Goal: Transaction & Acquisition: Purchase product/service

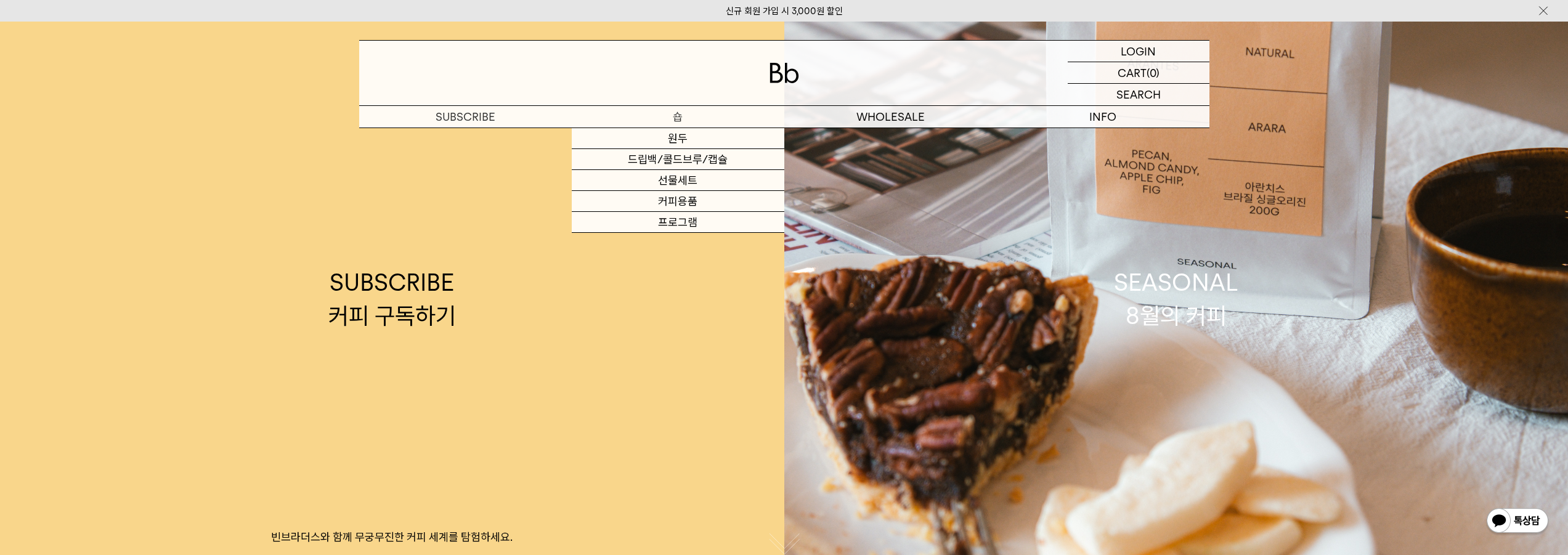
click at [684, 120] on p "숍" at bounding box center [678, 117] width 213 height 22
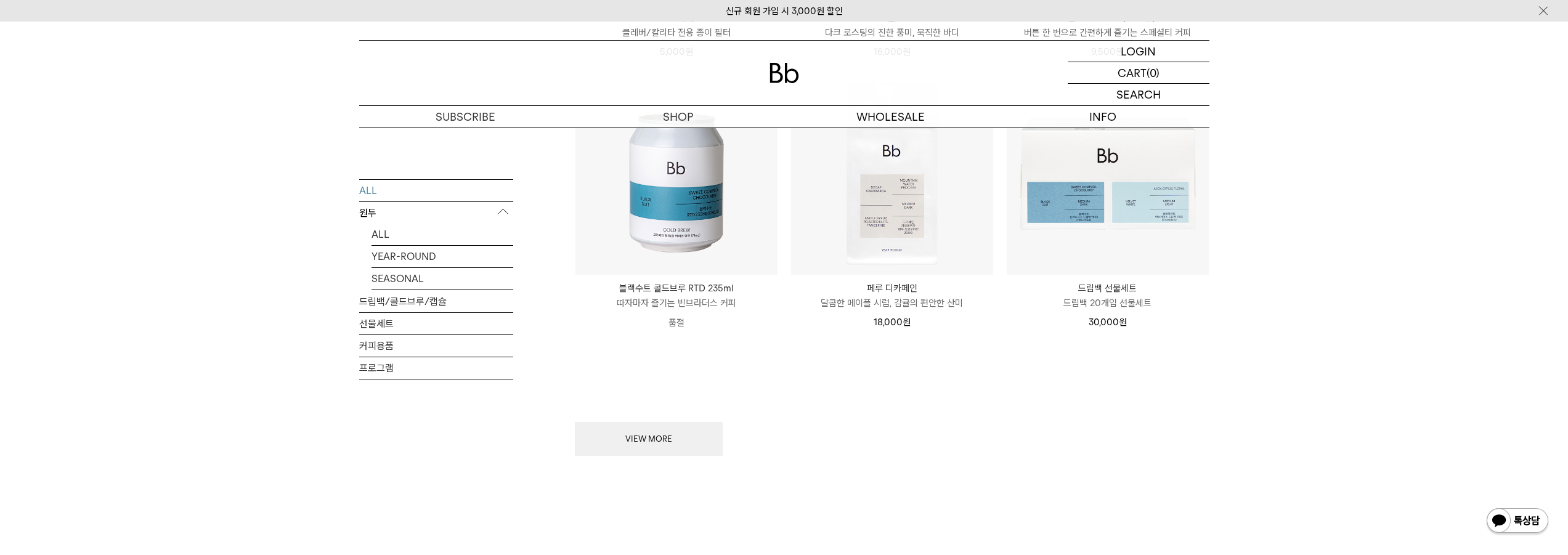
scroll to position [1479, 0]
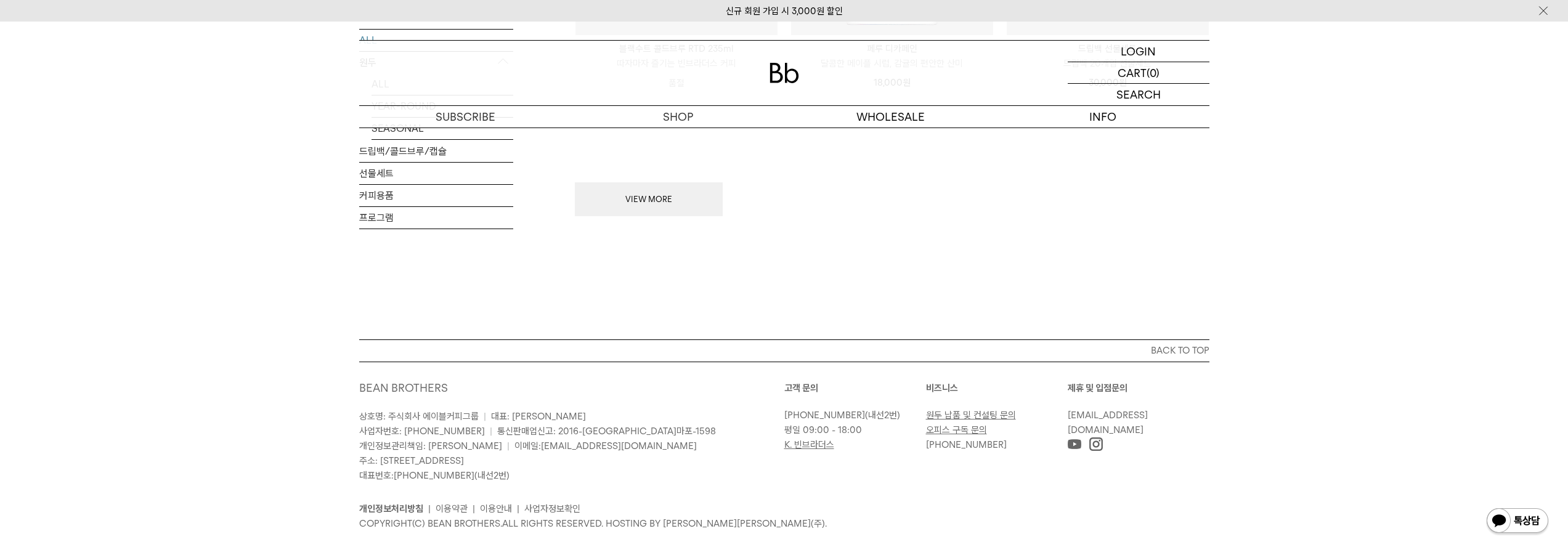
click at [650, 193] on button "VIEW MORE" at bounding box center [648, 199] width 148 height 35
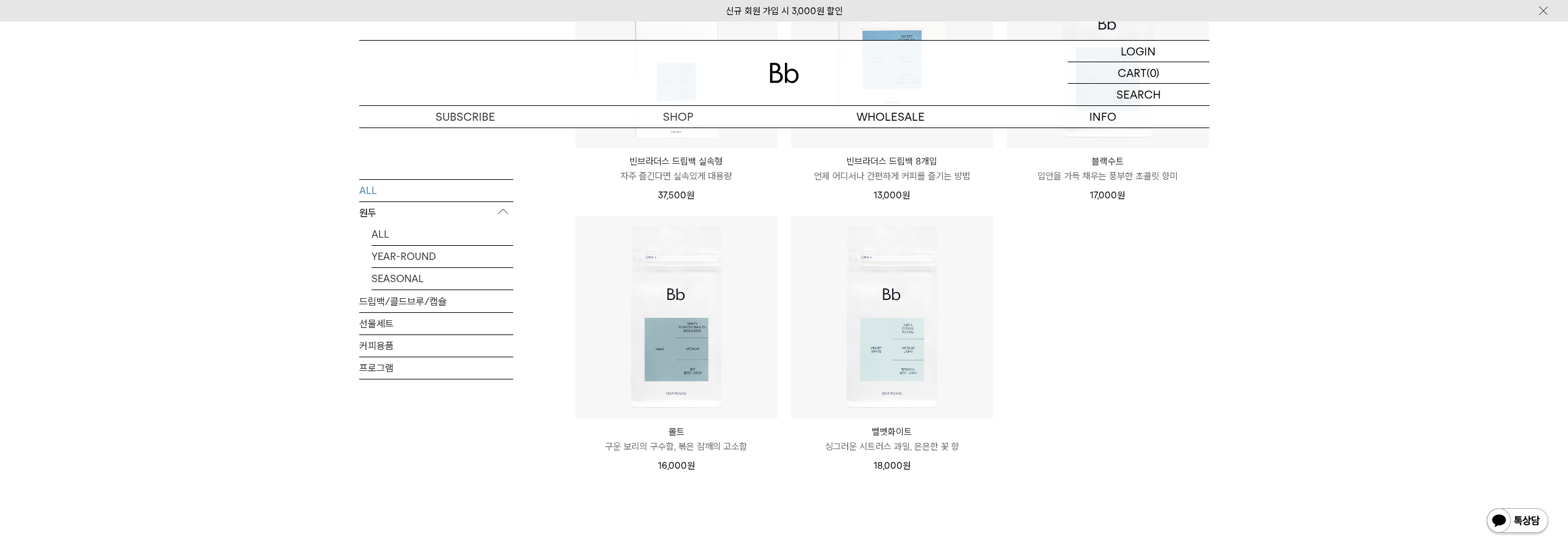
scroll to position [2499, 0]
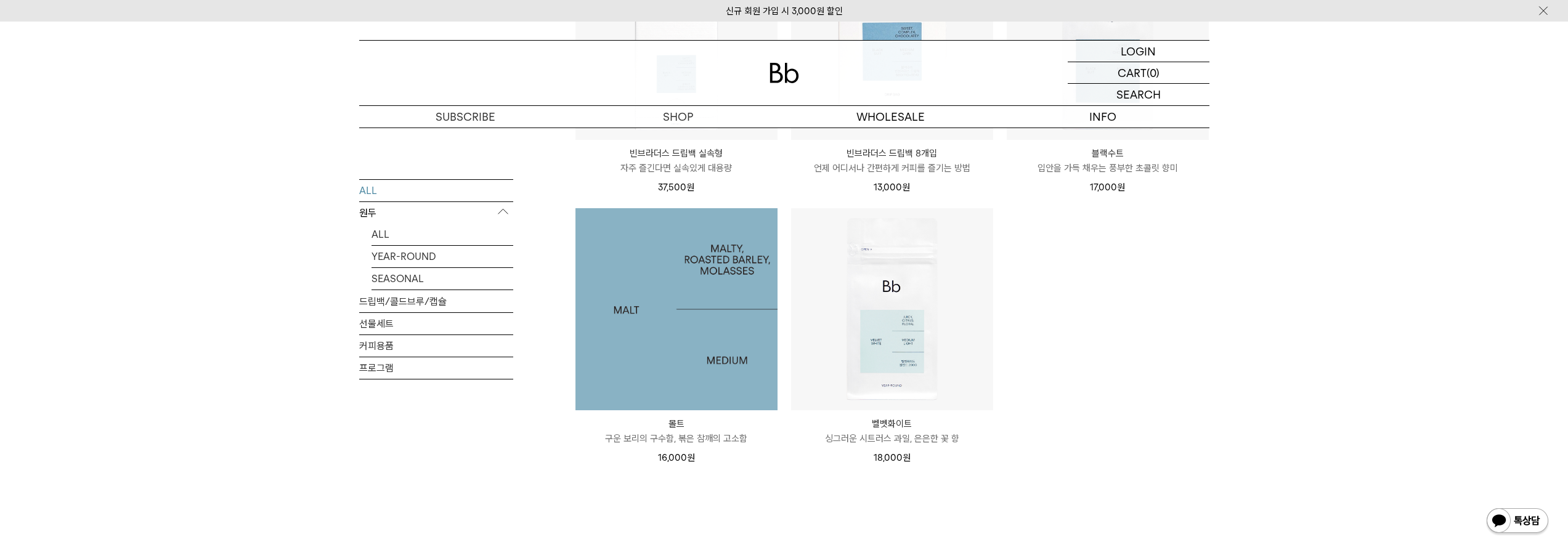
click at [692, 353] on img at bounding box center [676, 310] width 202 height 202
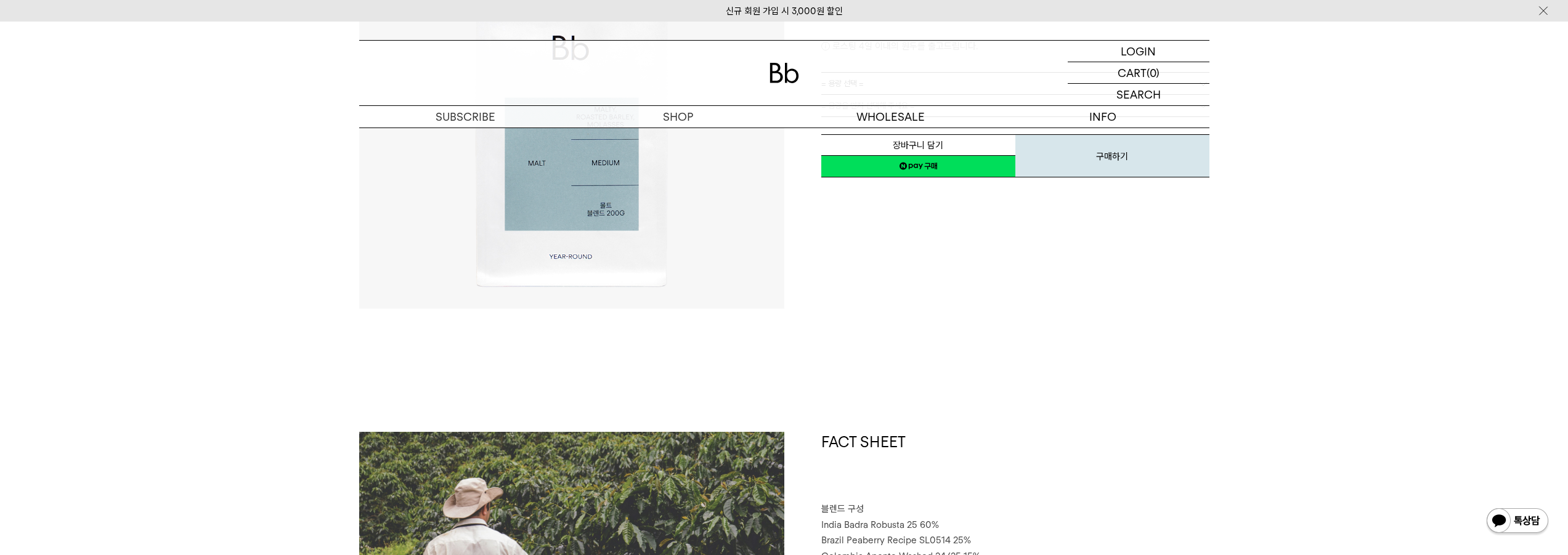
scroll to position [308, 0]
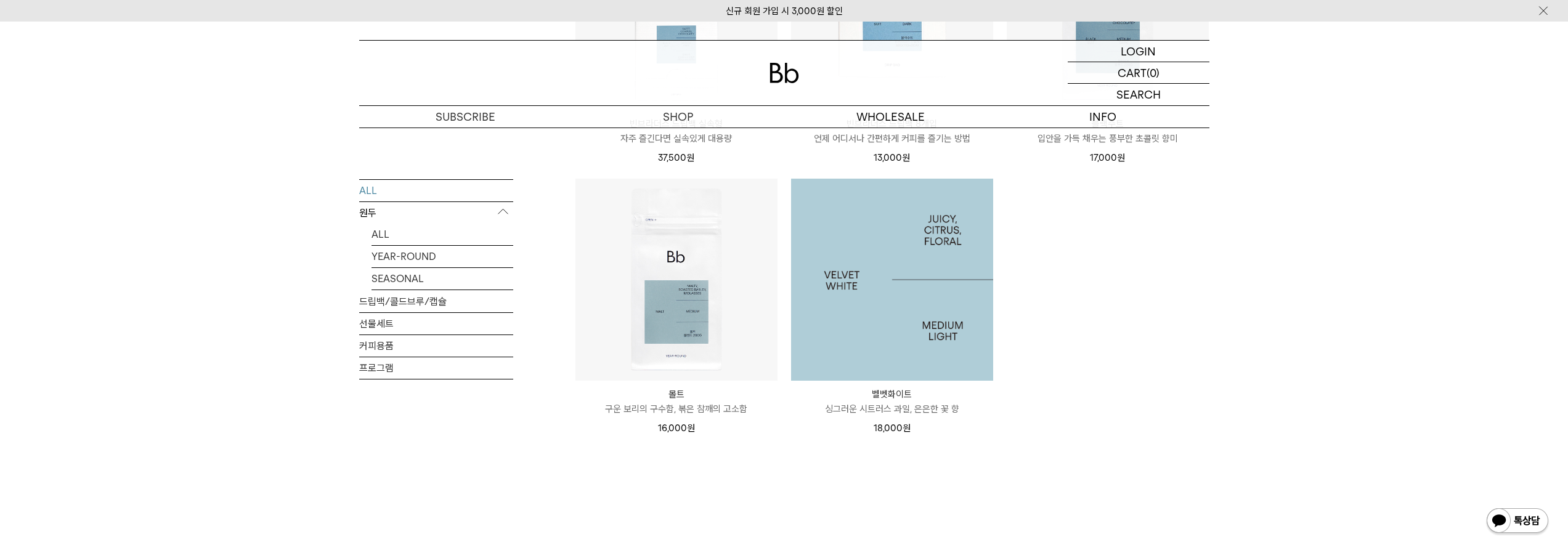
scroll to position [2499, 0]
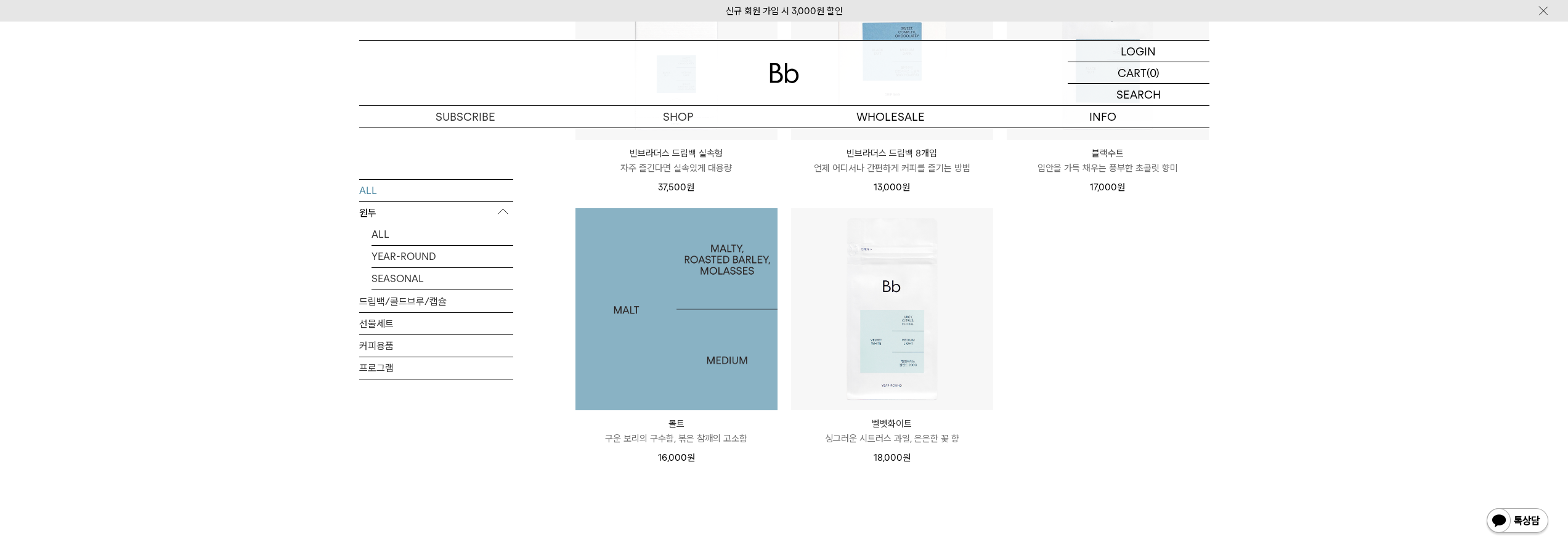
click at [708, 326] on img at bounding box center [676, 310] width 202 height 202
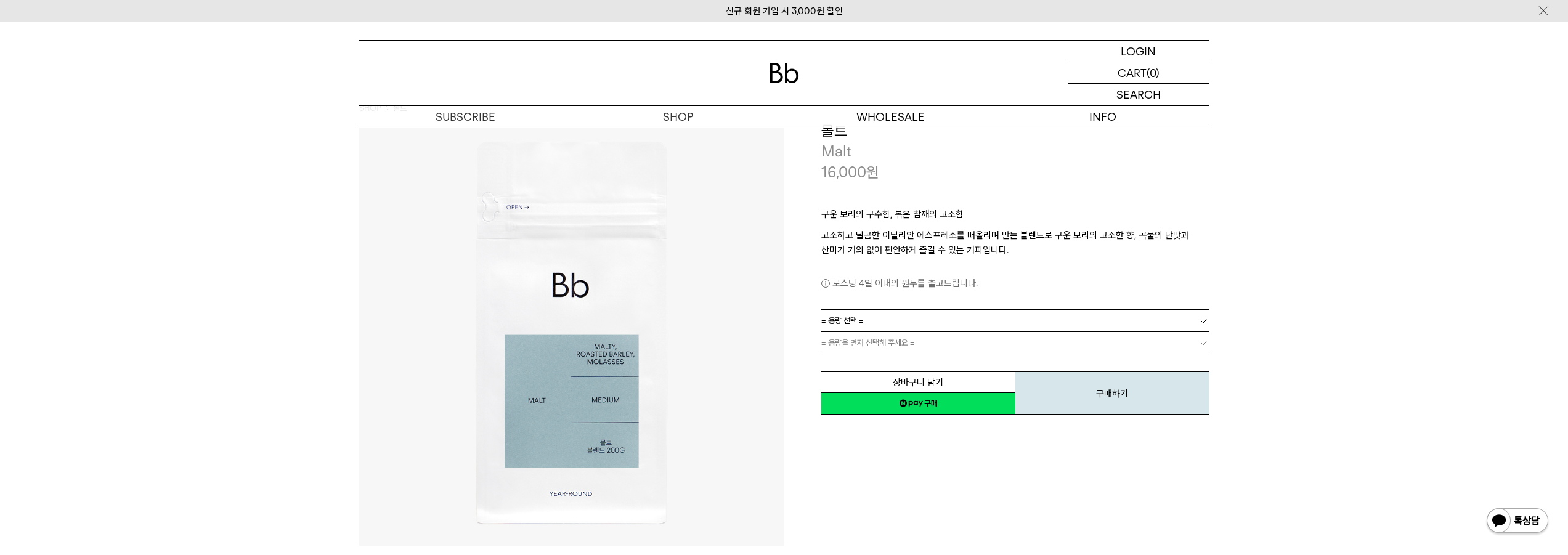
scroll to position [62, 0]
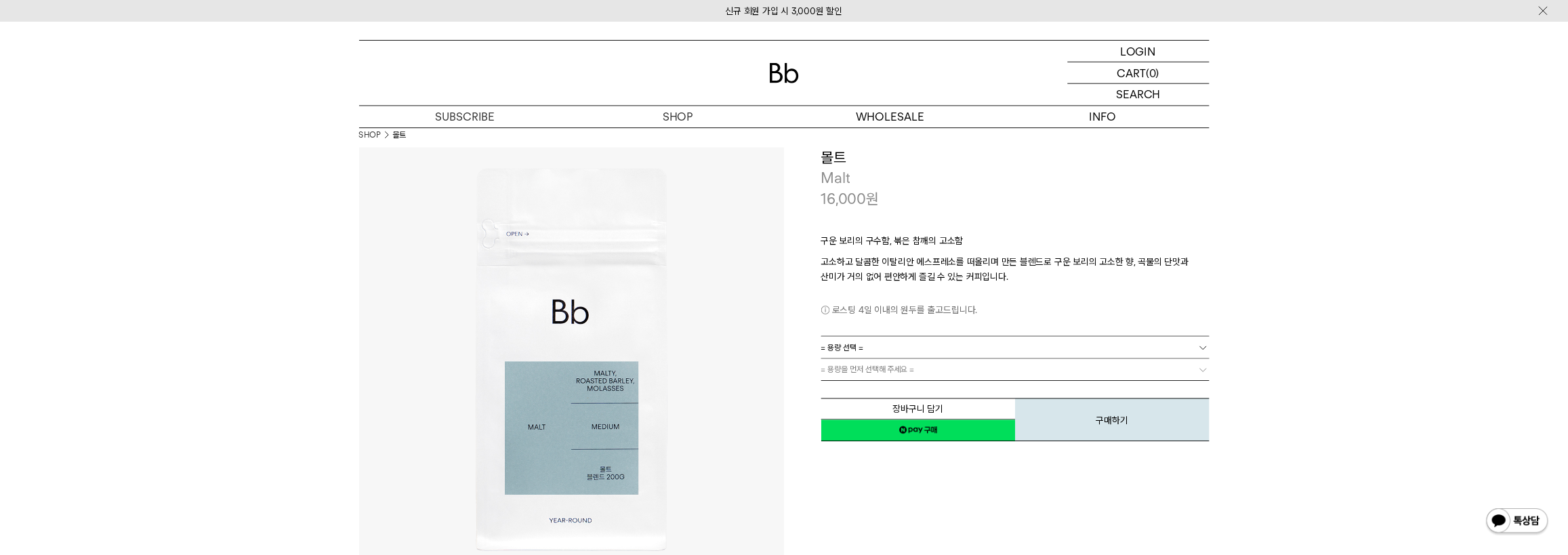
scroll to position [0, 0]
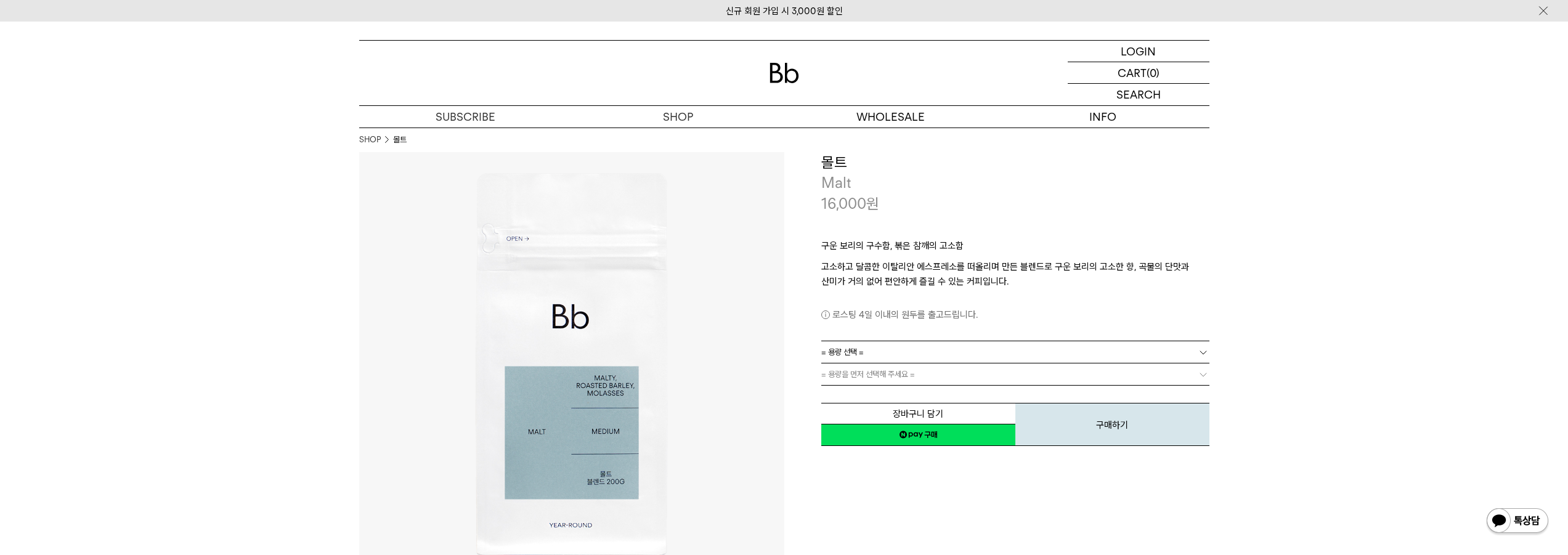
click at [680, 396] on img at bounding box center [572, 364] width 425 height 425
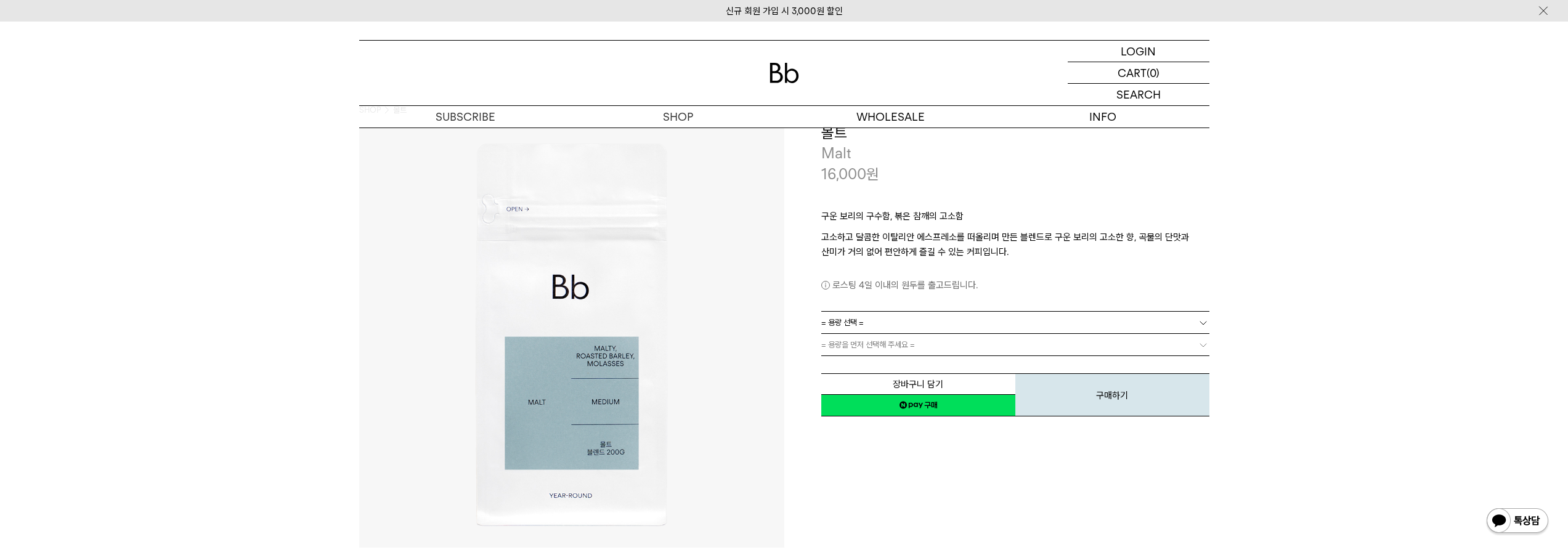
scroll to position [21, 0]
